Goal: Navigation & Orientation: Find specific page/section

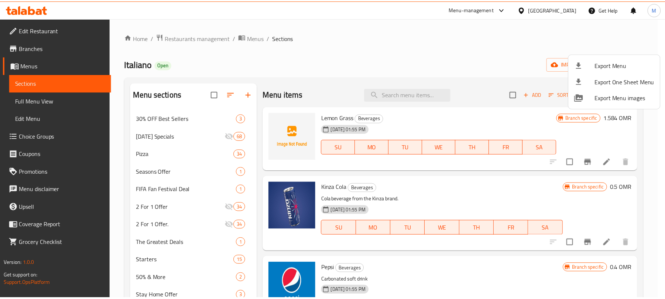
scroll to position [18, 0]
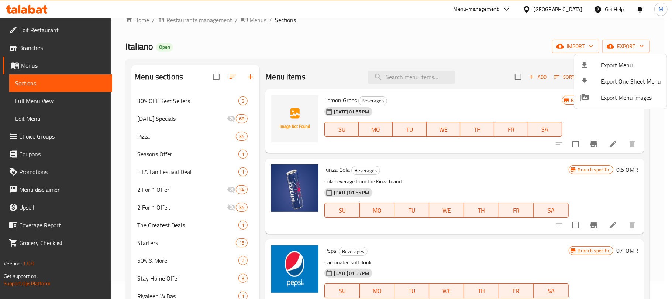
click at [574, 10] on div at bounding box center [336, 149] width 672 height 299
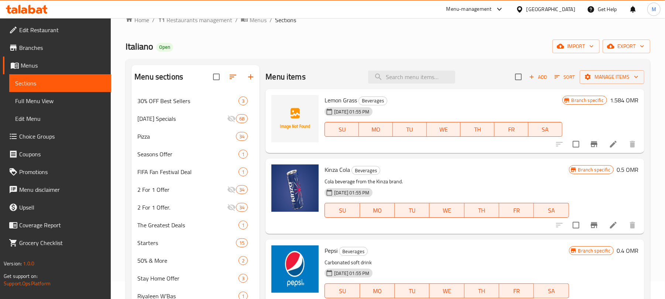
click at [574, 10] on div "[GEOGRAPHIC_DATA]" at bounding box center [550, 9] width 49 height 8
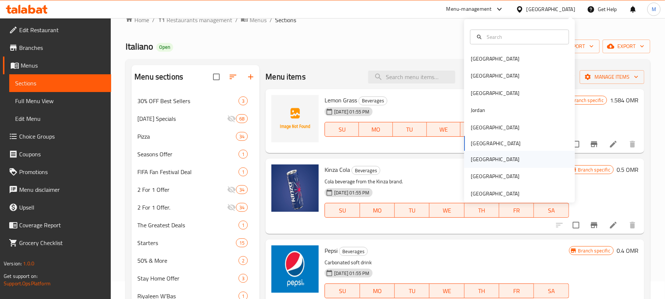
click at [467, 164] on div "[GEOGRAPHIC_DATA]" at bounding box center [495, 159] width 61 height 17
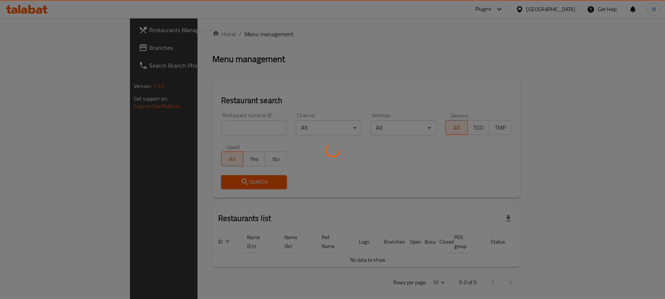
scroll to position [18, 0]
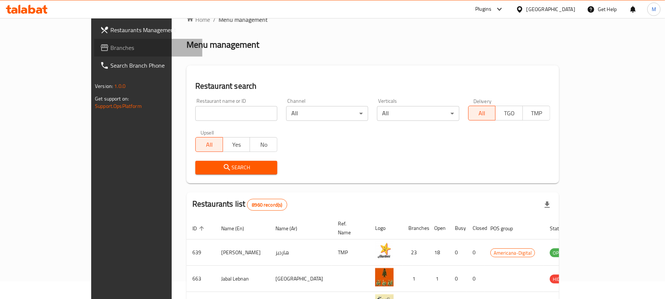
click at [110, 49] on span "Branches" at bounding box center [153, 47] width 86 height 9
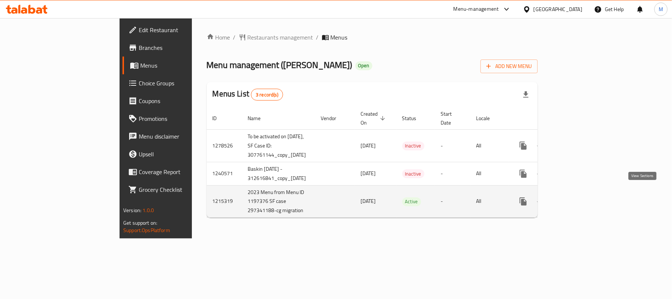
click at [581, 197] on icon "enhanced table" at bounding box center [576, 201] width 9 height 9
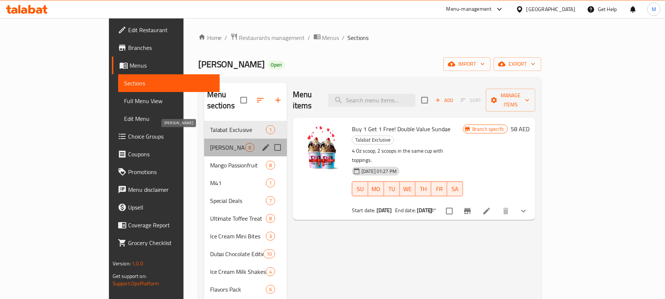
click at [210, 143] on span "Churros Sundae" at bounding box center [227, 147] width 35 height 9
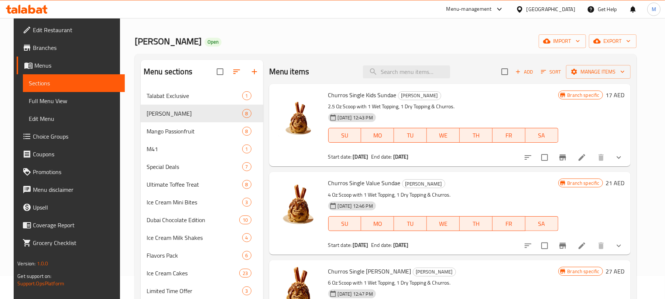
scroll to position [21, 0]
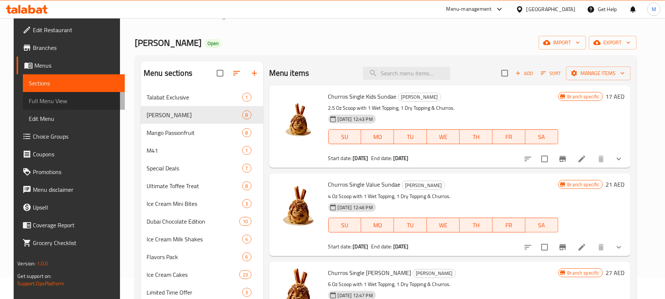
click at [32, 103] on span "Full Menu View" at bounding box center [74, 100] width 90 height 9
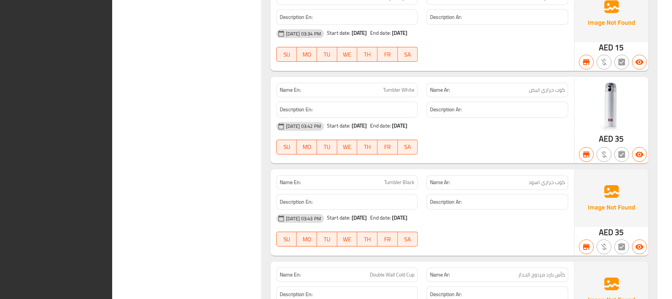
scroll to position [26397, 0]
